Goal: Navigation & Orientation: Find specific page/section

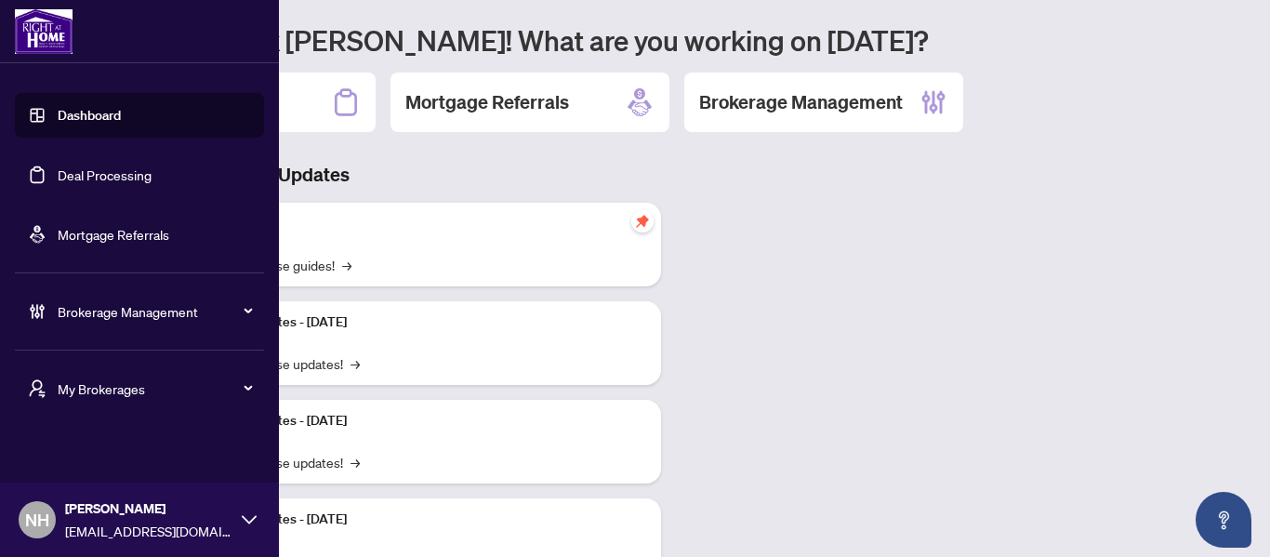
click at [77, 391] on span "My Brokerages" at bounding box center [154, 388] width 193 height 20
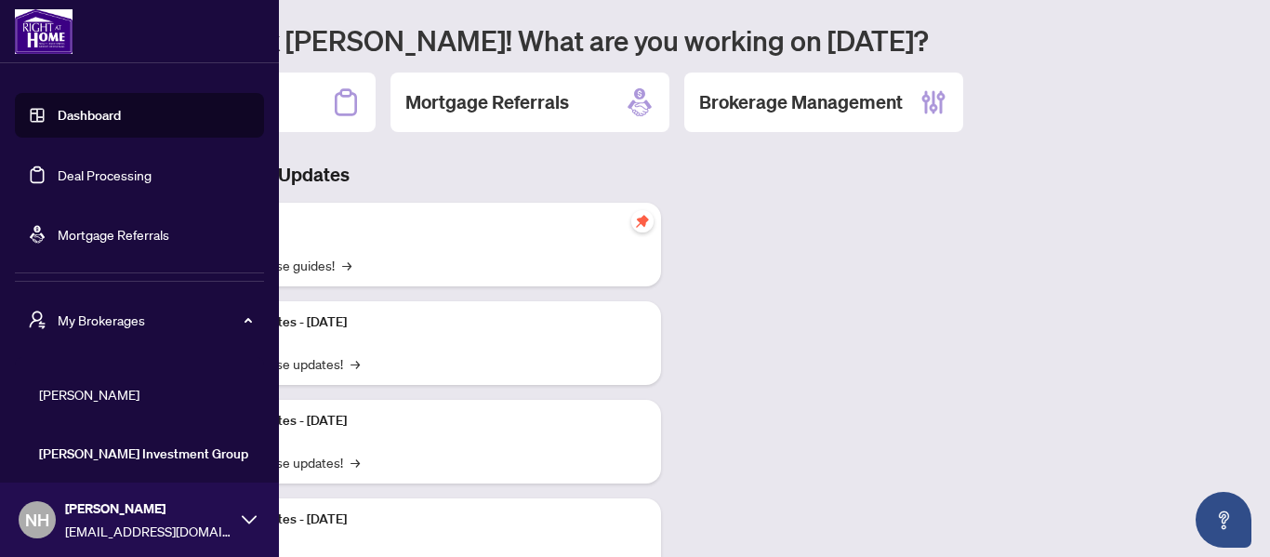
click at [106, 389] on span "[PERSON_NAME]" at bounding box center [145, 394] width 212 height 20
